Goal: Task Accomplishment & Management: Manage account settings

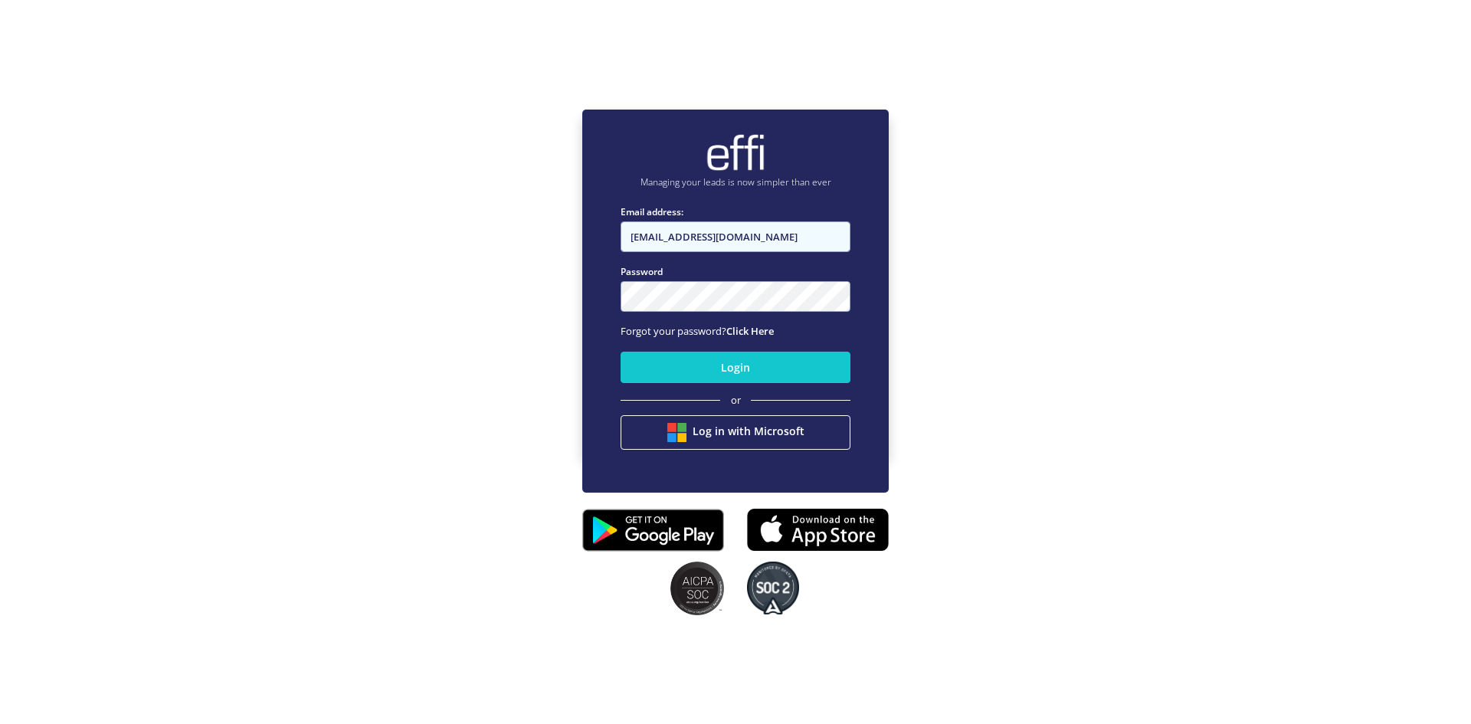
click at [786, 241] on input "[EMAIL_ADDRESS][DOMAIN_NAME]" at bounding box center [736, 236] width 230 height 31
type input "[EMAIL_ADDRESS][DOMAIN_NAME]"
click at [727, 368] on button "Login" at bounding box center [736, 367] width 230 height 31
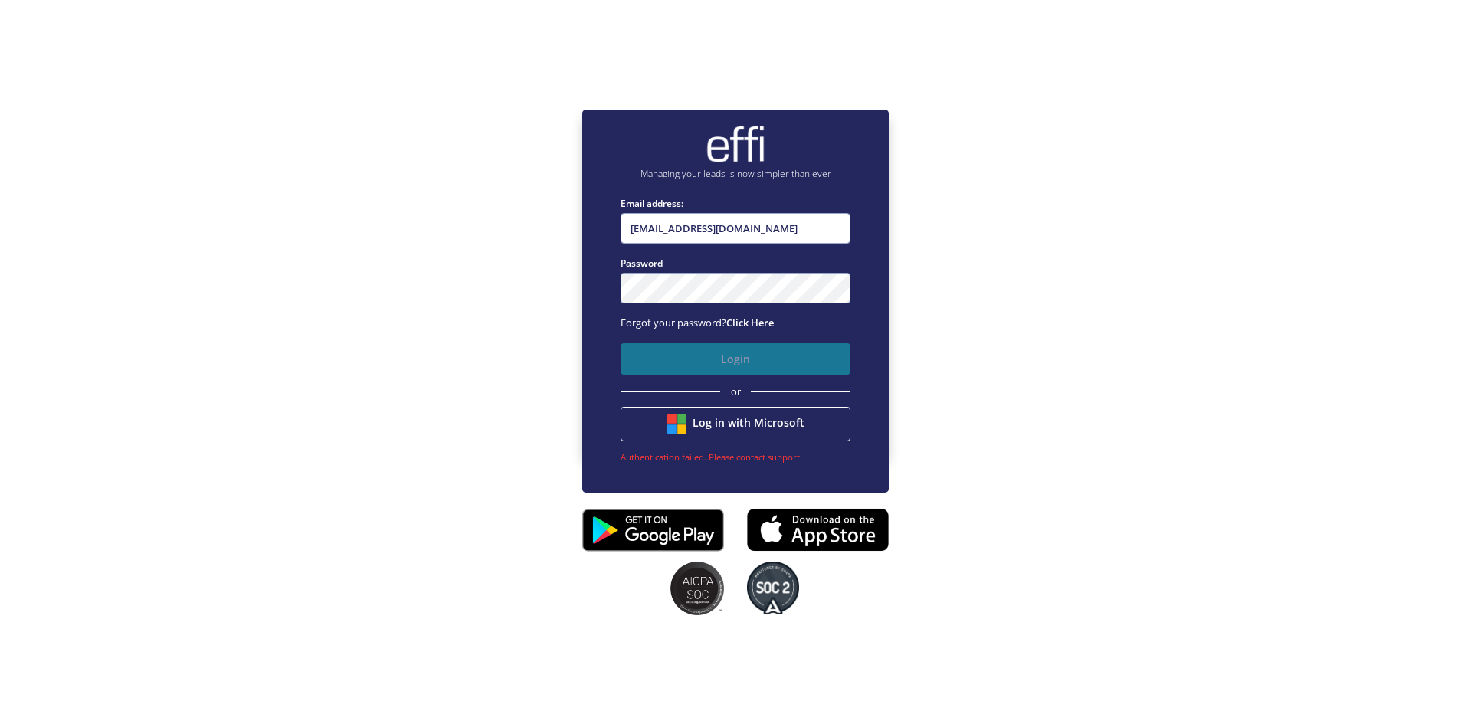
click at [710, 360] on button "Login" at bounding box center [736, 358] width 230 height 31
click at [942, 543] on div "Managing your leads is now simpler than ever Email address: [EMAIL_ADDRESS][DOM…" at bounding box center [735, 282] width 1471 height 724
click at [1224, 478] on div "Managing your leads is now simpler than ever Email address: [EMAIL_ADDRESS][DOM…" at bounding box center [735, 282] width 1471 height 724
click at [748, 352] on button "Login" at bounding box center [736, 358] width 230 height 31
click at [730, 332] on fieldset "Email address: [EMAIL_ADDRESS][DOMAIN_NAME] Please enter the email address Pass…" at bounding box center [736, 336] width 230 height 280
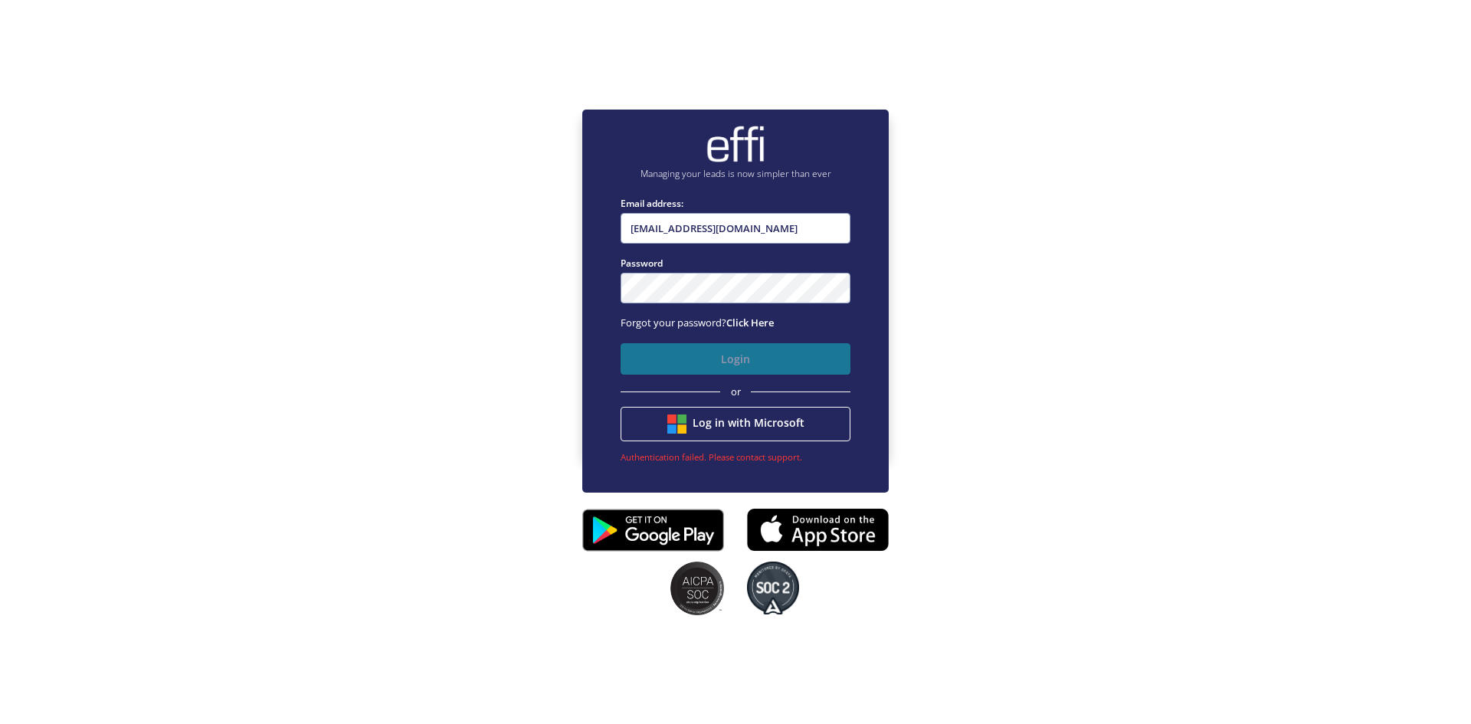
click at [742, 362] on button "Login" at bounding box center [736, 358] width 230 height 31
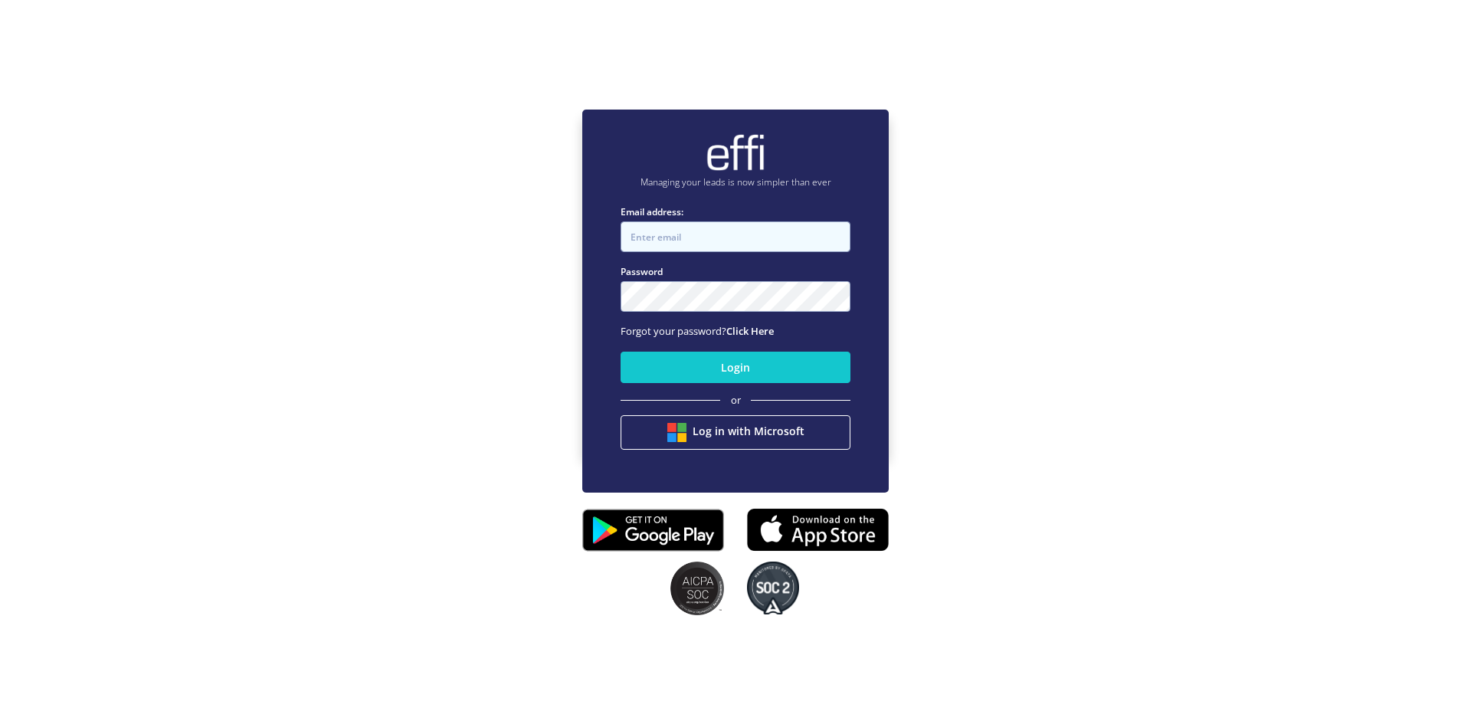
type input "[EMAIL_ADDRESS][DOMAIN_NAME]"
drag, startPoint x: 753, startPoint y: 244, endPoint x: 612, endPoint y: 239, distance: 141.9
click at [612, 239] on div "Managing your leads is now simpler than ever Email address: andy.t+1@effi.com.a…" at bounding box center [735, 301] width 307 height 383
